Goal: Task Accomplishment & Management: Manage account settings

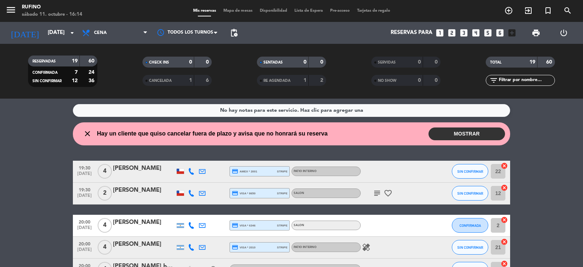
click at [470, 132] on button "MOSTRAR" at bounding box center [467, 133] width 77 height 13
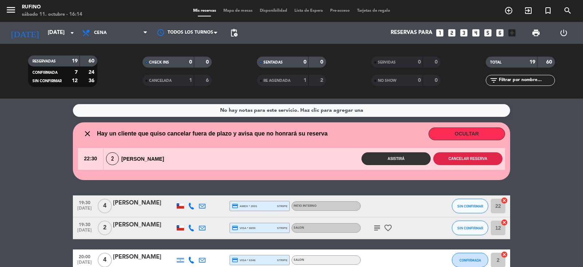
click at [468, 158] on button "Cancelar reserva" at bounding box center [468, 158] width 69 height 13
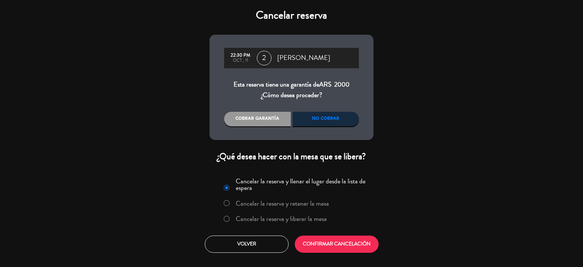
click at [226, 217] on input "Cancelar la reserva y liberar la mesa" at bounding box center [226, 217] width 5 height 5
radio input "true"
click at [339, 242] on button "CONFIRMAR CANCELACIÓN" at bounding box center [337, 243] width 84 height 17
